Goal: Transaction & Acquisition: Purchase product/service

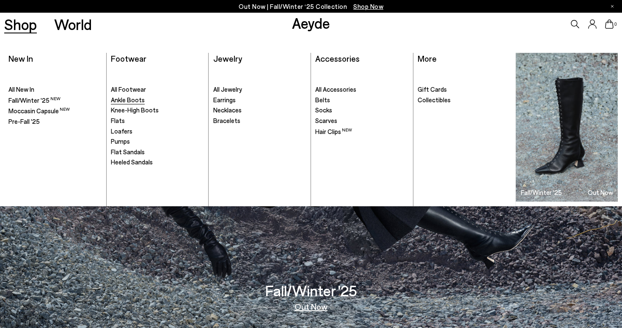
click at [134, 100] on span "Ankle Boots" at bounding box center [128, 100] width 34 height 8
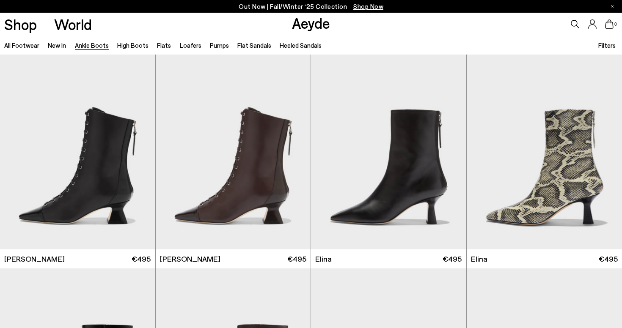
click at [607, 46] on span "Filters" at bounding box center [606, 45] width 17 height 8
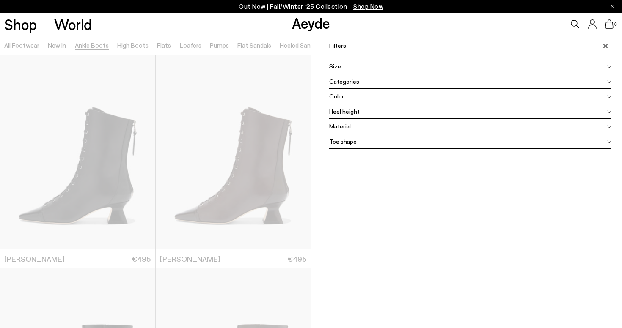
click at [440, 96] on div "Color" at bounding box center [470, 96] width 282 height 15
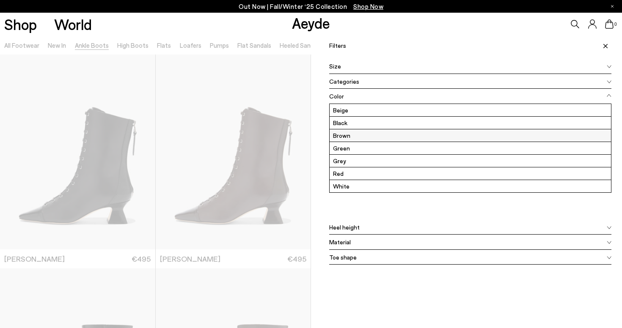
click at [397, 136] on label "Brown" at bounding box center [470, 135] width 281 height 12
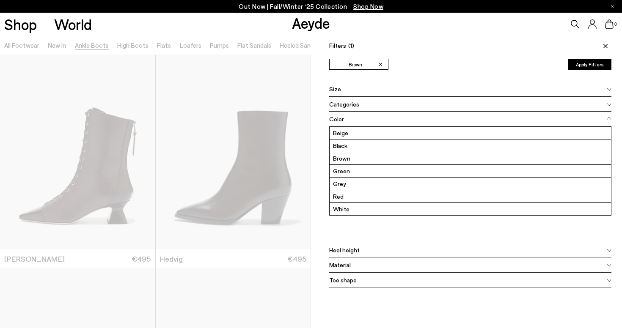
click at [252, 25] on div "Shop World Aeyde 0" at bounding box center [311, 24] width 622 height 23
click at [603, 46] on icon at bounding box center [605, 46] width 4 height 4
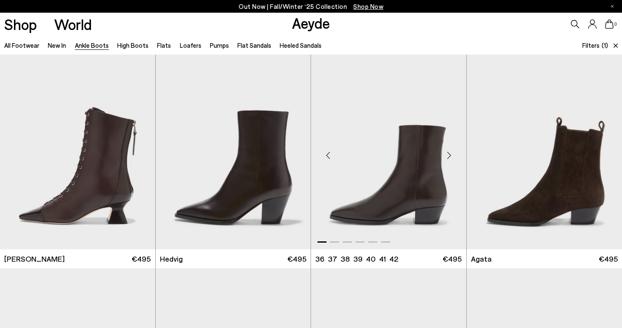
click at [454, 156] on div "Next slide" at bounding box center [449, 155] width 25 height 25
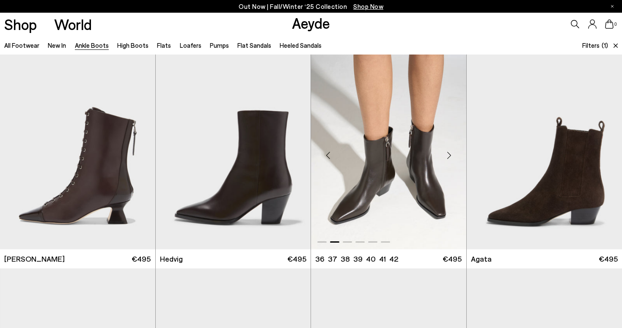
click at [454, 156] on div "Next slide" at bounding box center [449, 155] width 25 height 25
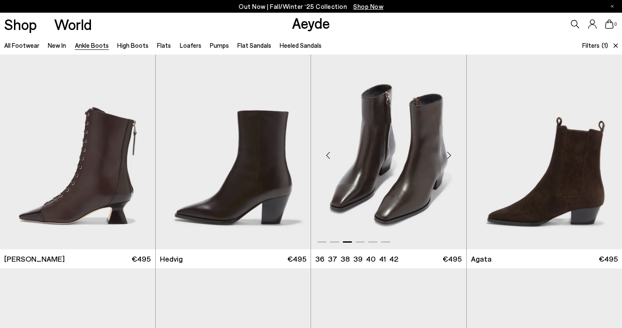
click at [454, 156] on div "Next slide" at bounding box center [449, 155] width 25 height 25
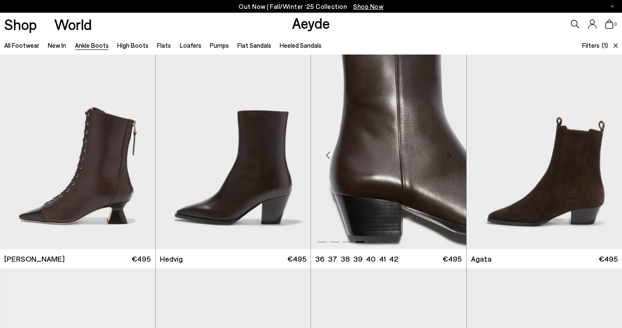
click at [454, 156] on div "Next slide" at bounding box center [449, 155] width 25 height 25
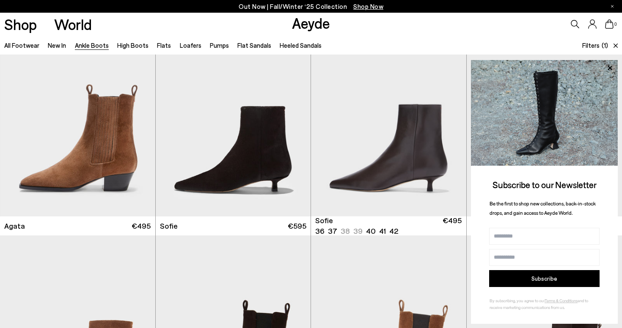
scroll to position [249, 0]
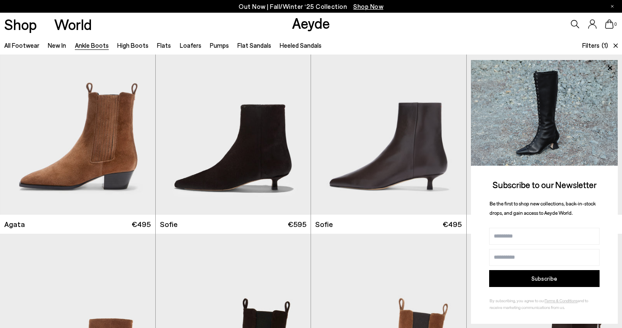
click at [615, 46] on icon at bounding box center [615, 46] width 4 height 4
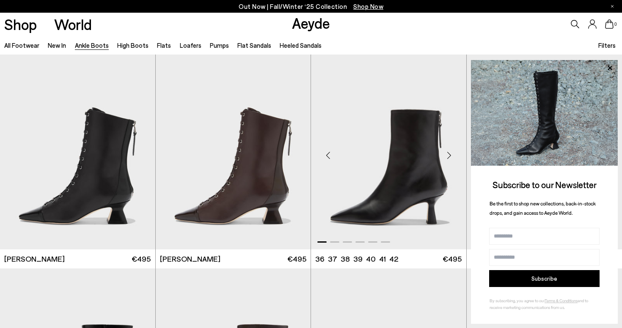
scroll to position [47, 0]
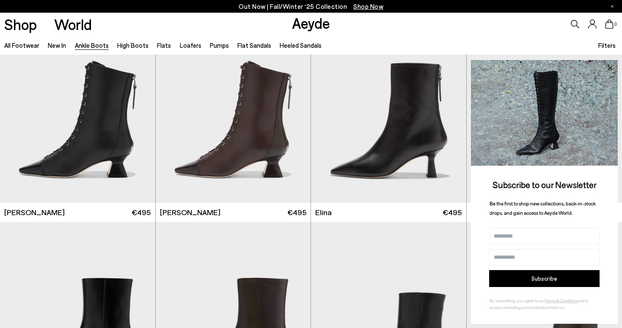
click at [610, 66] on icon at bounding box center [610, 68] width 4 height 4
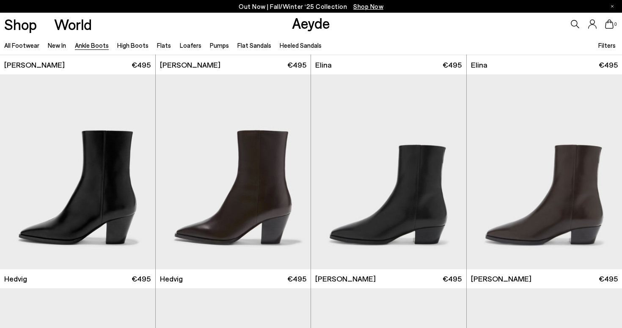
scroll to position [195, 0]
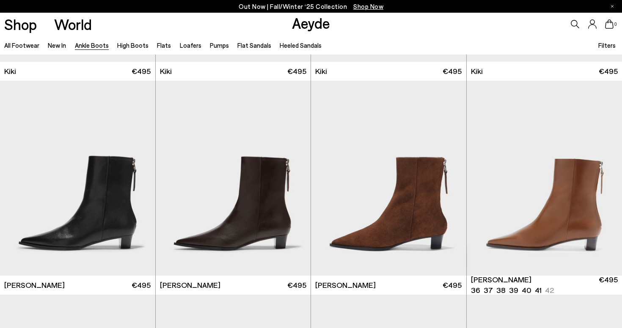
scroll to position [1258, 0]
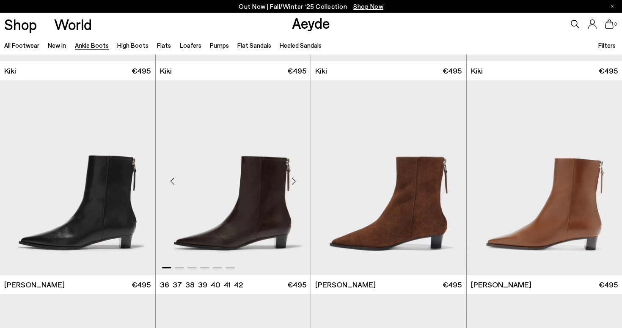
click at [296, 183] on div "Next slide" at bounding box center [293, 180] width 25 height 25
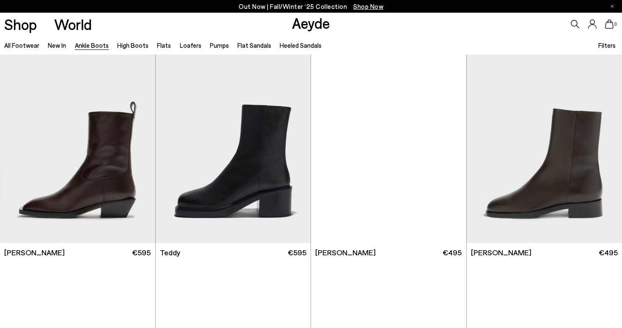
scroll to position [2813, 0]
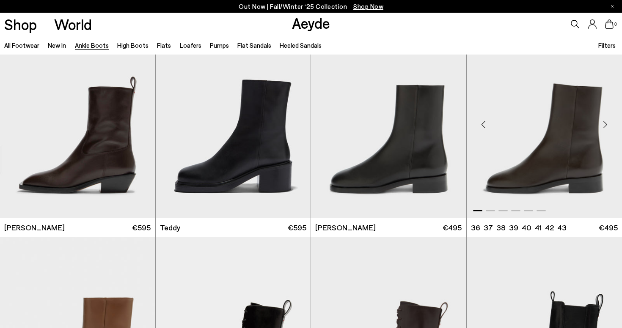
click at [604, 124] on div "Next slide" at bounding box center [604, 124] width 25 height 25
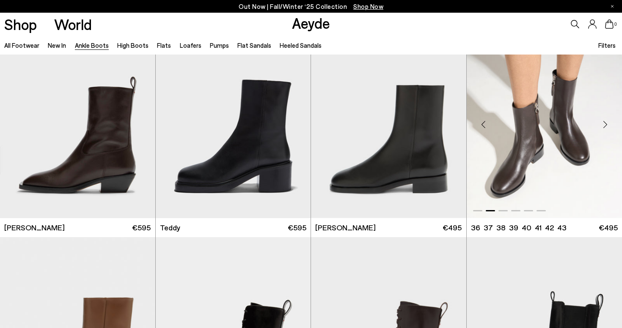
click at [604, 124] on div "Next slide" at bounding box center [604, 124] width 25 height 25
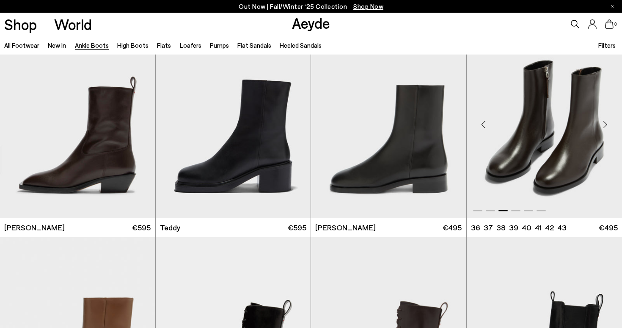
click at [604, 124] on div "Next slide" at bounding box center [604, 124] width 25 height 25
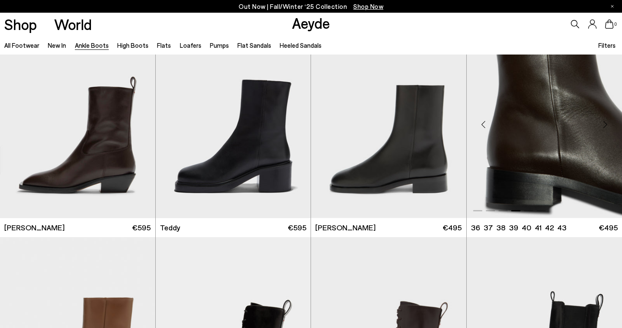
click at [604, 124] on div "Next slide" at bounding box center [604, 124] width 25 height 25
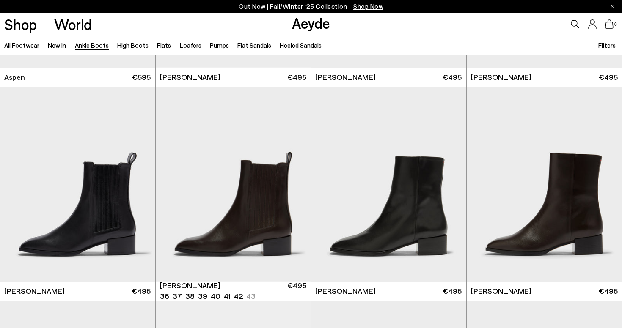
scroll to position [3608, 0]
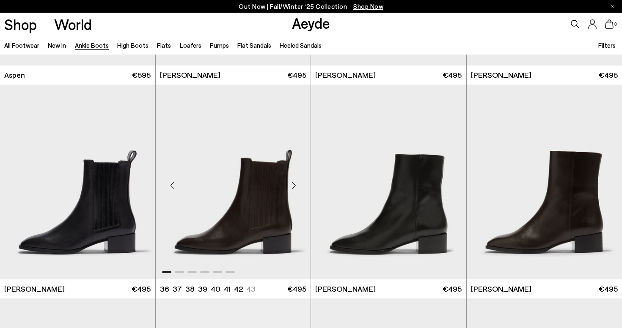
click at [297, 182] on div "Next slide" at bounding box center [293, 185] width 25 height 25
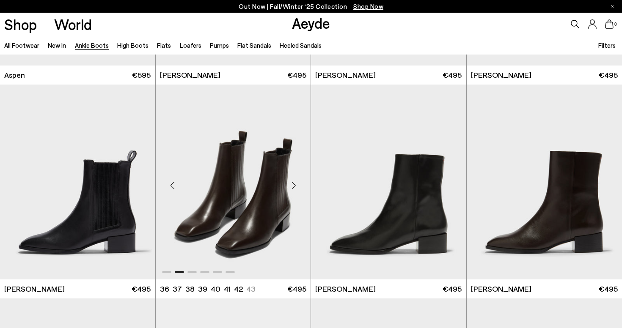
click at [296, 182] on div "Next slide" at bounding box center [293, 185] width 25 height 25
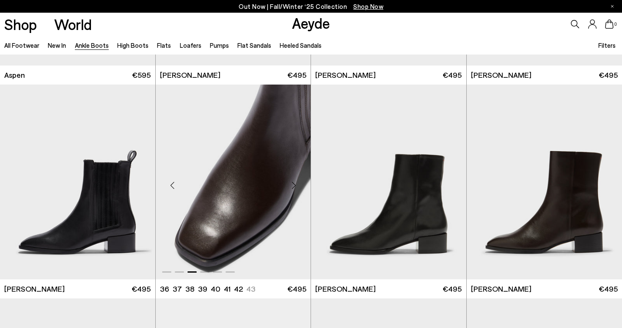
click at [296, 182] on div "Next slide" at bounding box center [293, 185] width 25 height 25
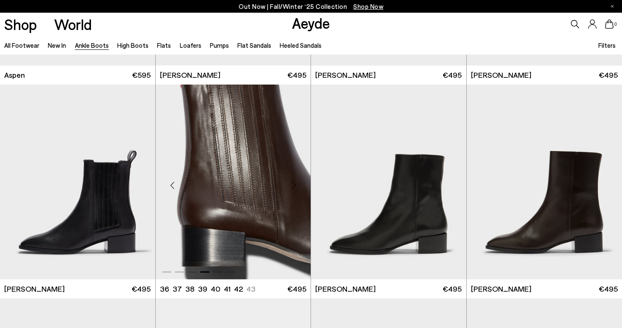
click at [296, 182] on div "Next slide" at bounding box center [293, 185] width 25 height 25
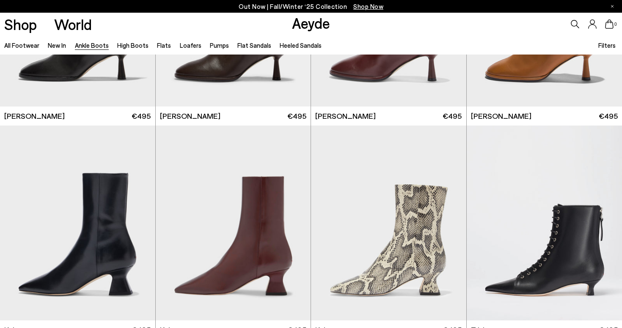
scroll to position [3934, 0]
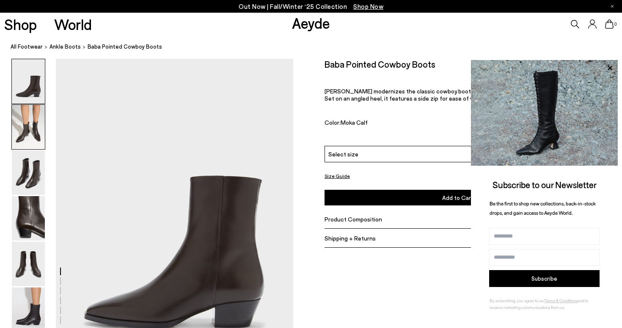
click at [36, 134] on img at bounding box center [28, 127] width 33 height 44
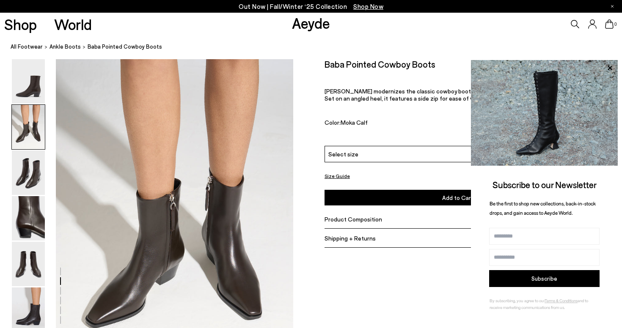
scroll to position [319, 0]
click at [36, 171] on img at bounding box center [28, 173] width 33 height 44
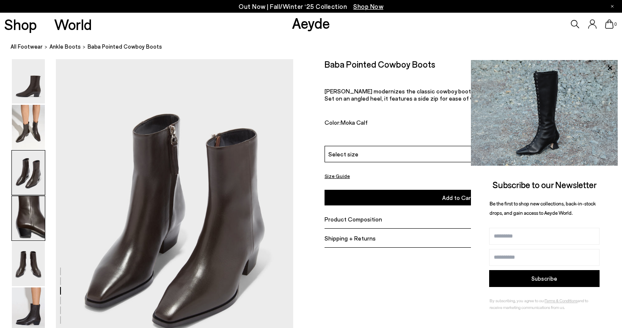
scroll to position [637, 0]
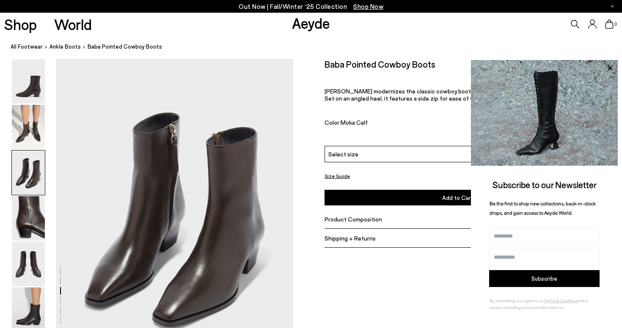
click at [27, 310] on img at bounding box center [28, 310] width 33 height 44
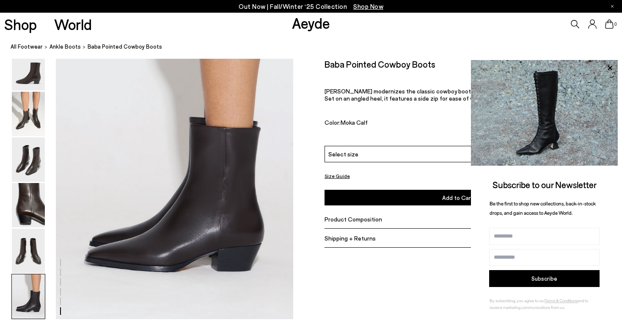
scroll to position [1649, 0]
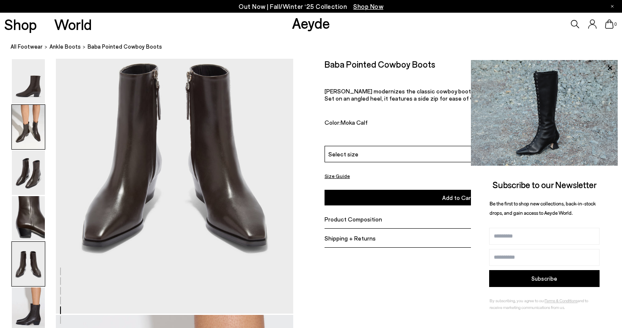
click at [37, 129] on img at bounding box center [28, 127] width 33 height 44
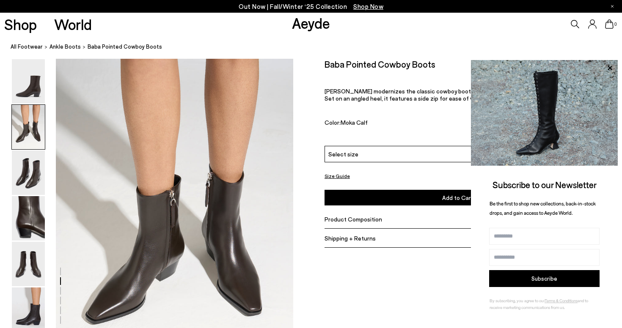
scroll to position [319, 0]
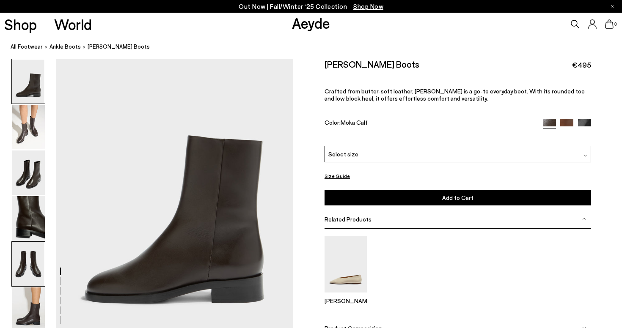
click at [36, 269] on img at bounding box center [28, 264] width 33 height 44
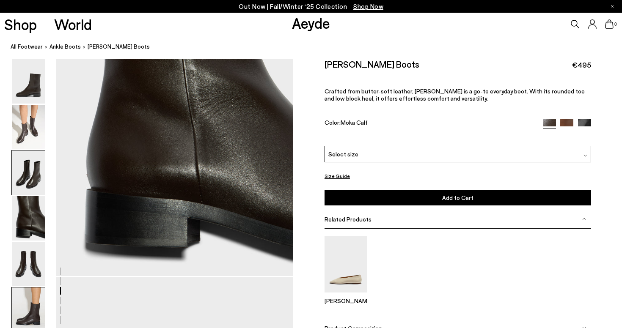
click at [30, 301] on img at bounding box center [28, 310] width 33 height 44
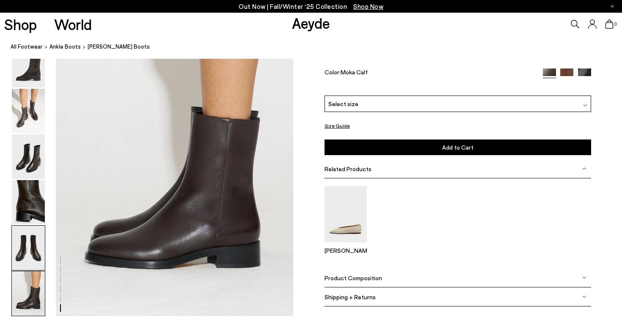
click at [34, 261] on img at bounding box center [28, 248] width 33 height 44
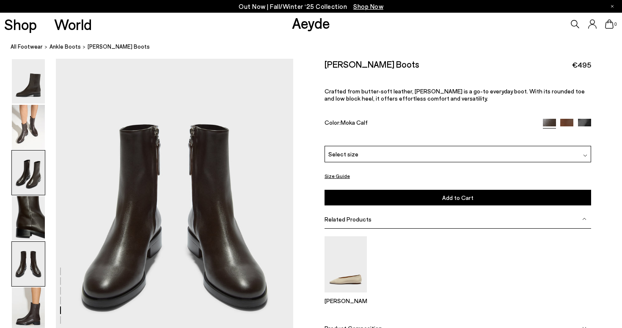
click at [33, 186] on img at bounding box center [28, 173] width 33 height 44
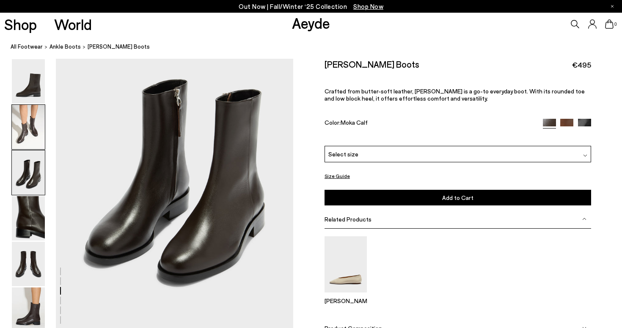
click at [35, 132] on img at bounding box center [28, 127] width 33 height 44
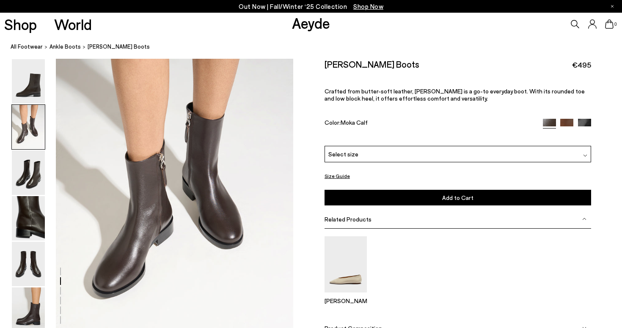
scroll to position [355, 0]
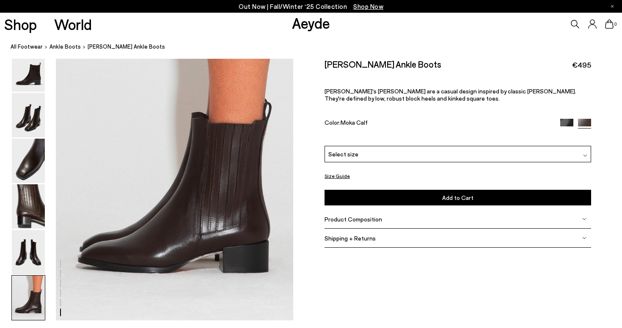
scroll to position [1647, 0]
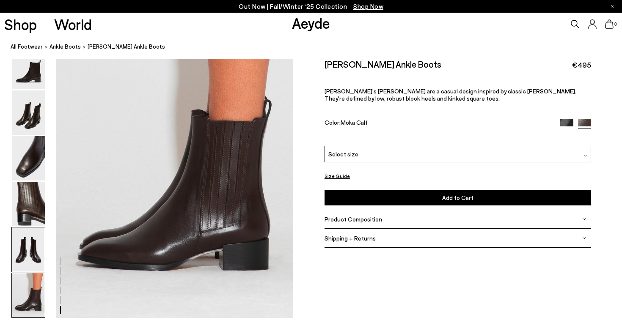
click at [39, 245] on img at bounding box center [28, 250] width 33 height 44
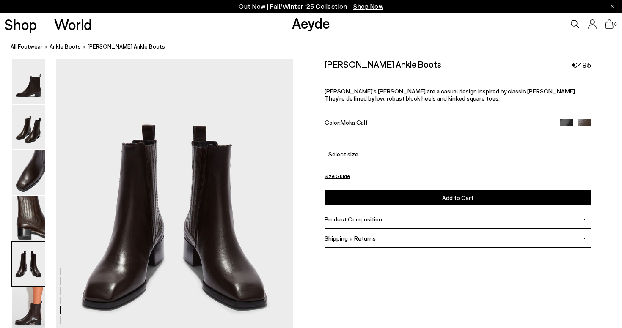
scroll to position [1273, 0]
click at [32, 88] on img at bounding box center [28, 81] width 33 height 44
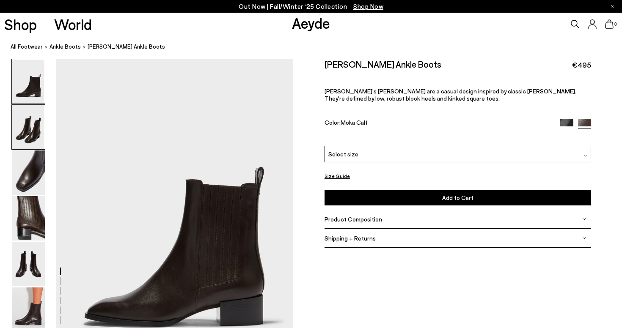
scroll to position [0, 0]
click at [32, 130] on img at bounding box center [28, 127] width 33 height 44
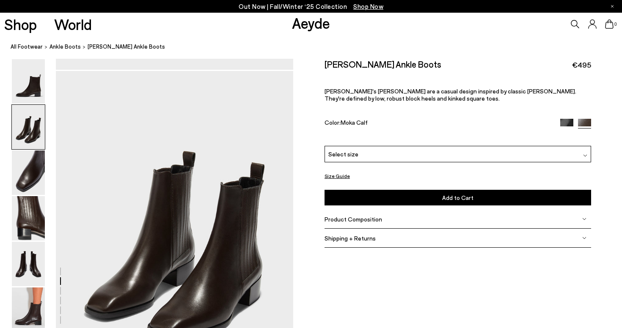
scroll to position [319, 0]
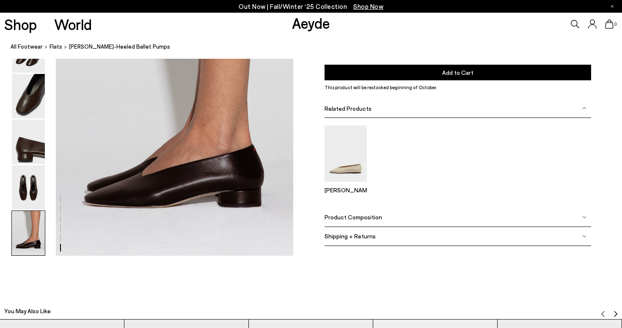
scroll to position [1710, 0]
